Goal: Task Accomplishment & Management: Use online tool/utility

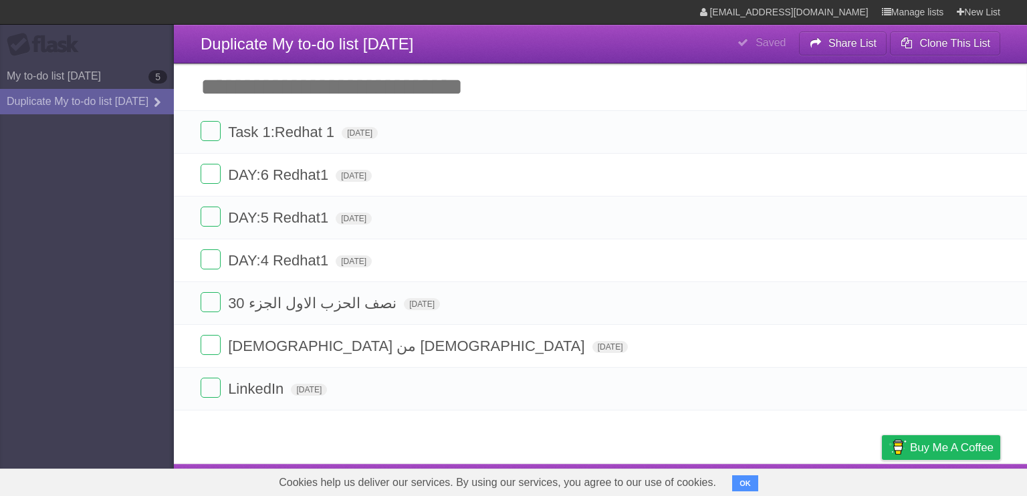
drag, startPoint x: 992, startPoint y: 132, endPoint x: 629, endPoint y: 51, distance: 371.8
click at [992, 131] on icon at bounding box center [988, 132] width 19 height 22
drag, startPoint x: 34, startPoint y: 104, endPoint x: 170, endPoint y: 92, distance: 137.0
click at [170, 92] on link "Duplicate My to-do list [DATE]" at bounding box center [87, 101] width 174 height 25
click at [153, 74] on b "5" at bounding box center [157, 76] width 19 height 13
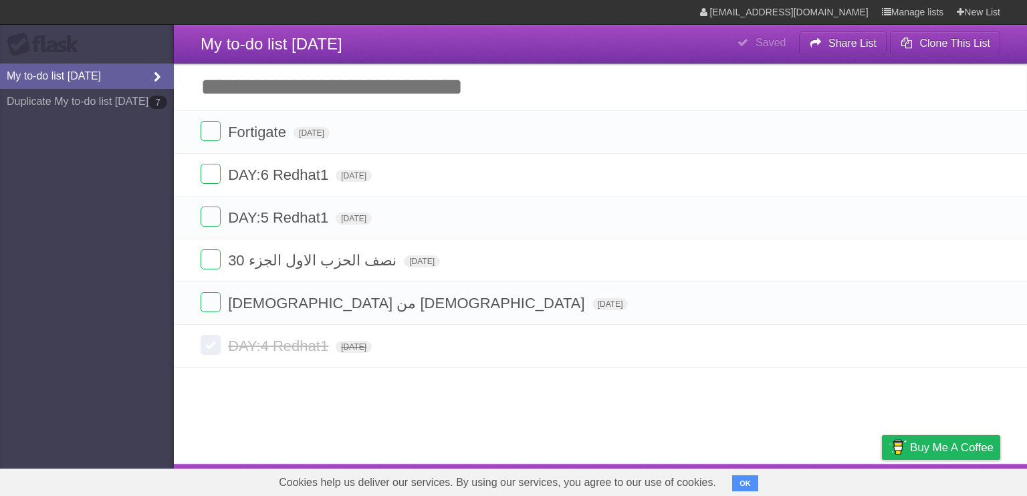
click at [160, 75] on icon at bounding box center [157, 77] width 20 height 15
click at [945, 49] on b "Clone This List" at bounding box center [954, 42] width 71 height 11
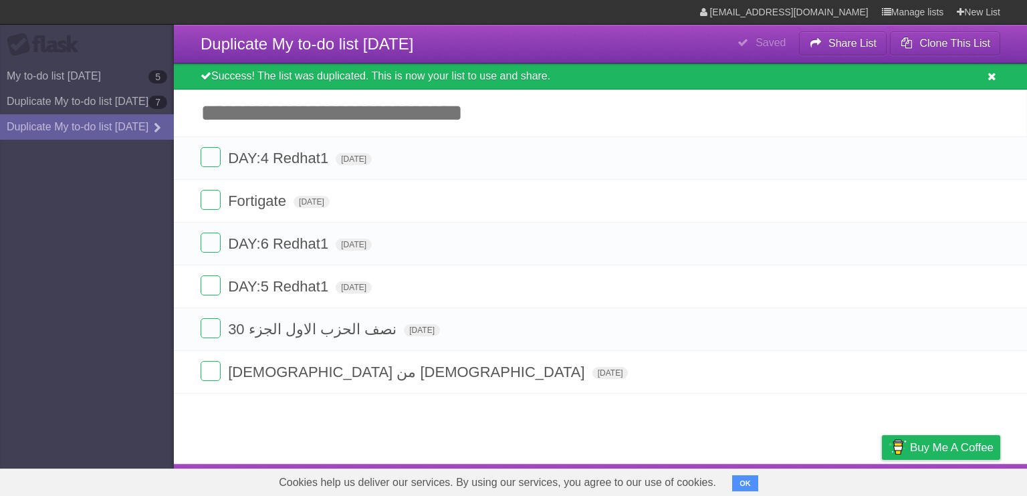
click at [985, 74] on button at bounding box center [991, 76] width 17 height 13
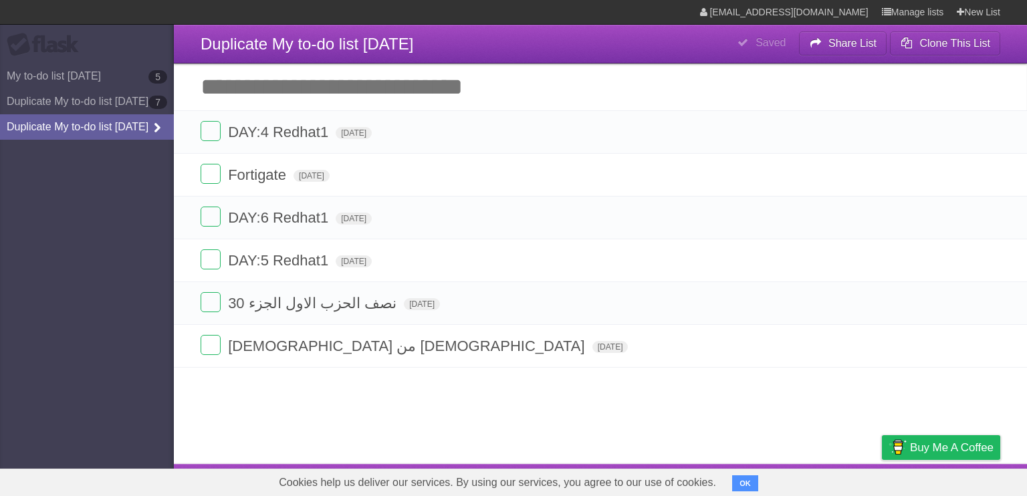
click at [154, 136] on icon at bounding box center [157, 128] width 20 height 15
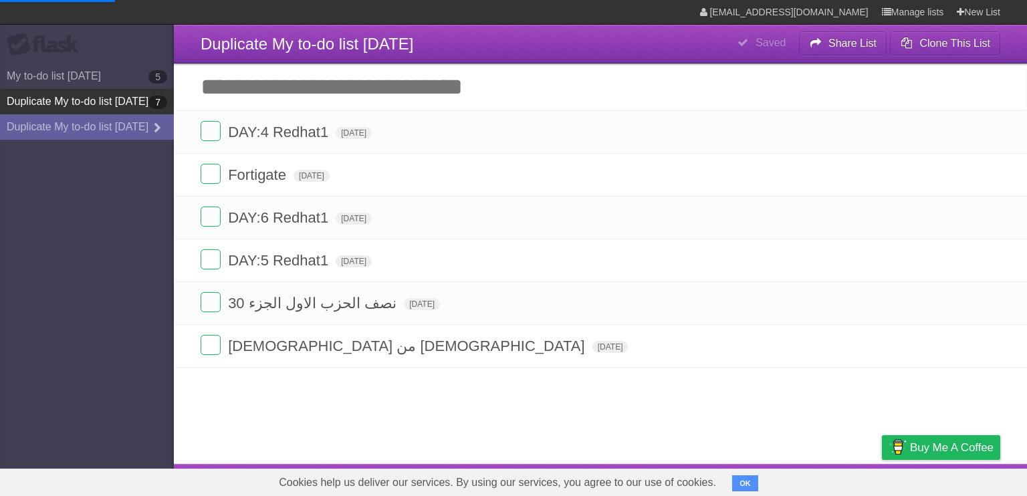
click at [156, 109] on b "7" at bounding box center [157, 102] width 19 height 13
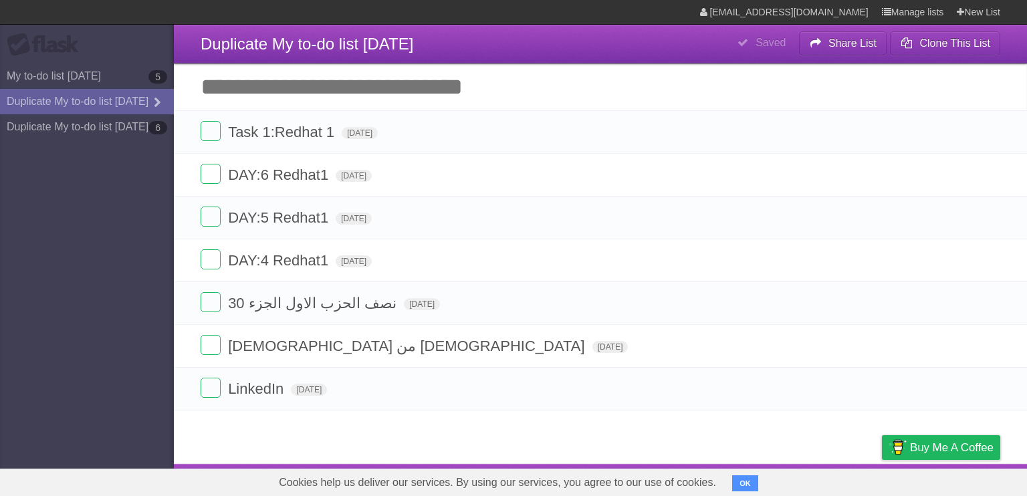
type span "[DATE]"
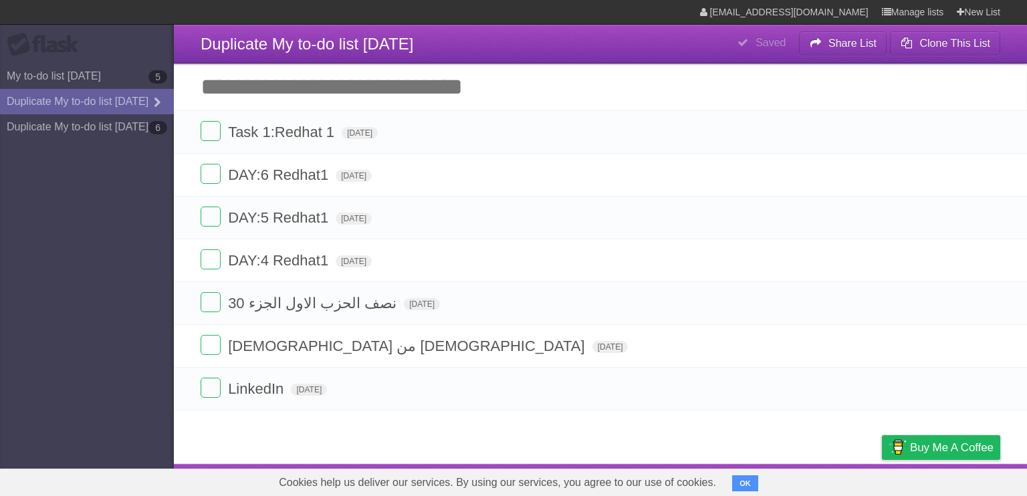
type span "[DATE]"
